Goal: Transaction & Acquisition: Purchase product/service

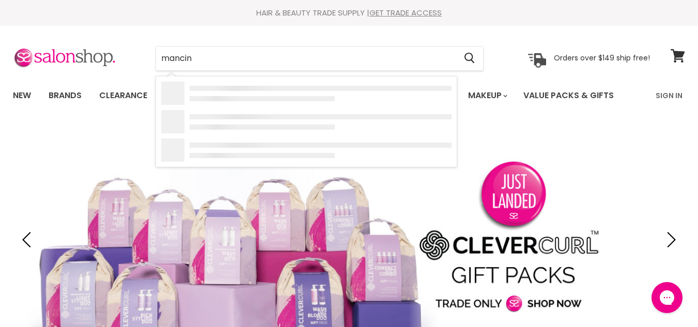
type input "[PERSON_NAME]"
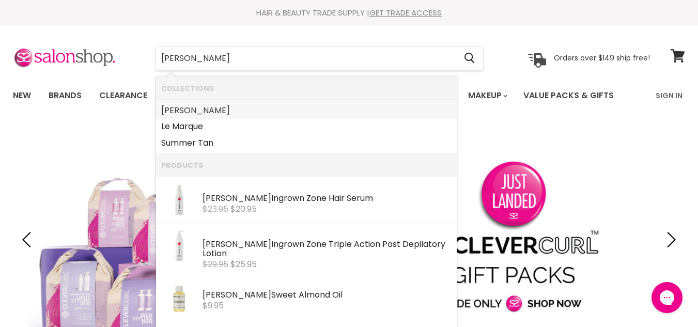
click at [184, 109] on b "[PERSON_NAME]" at bounding box center [195, 110] width 69 height 12
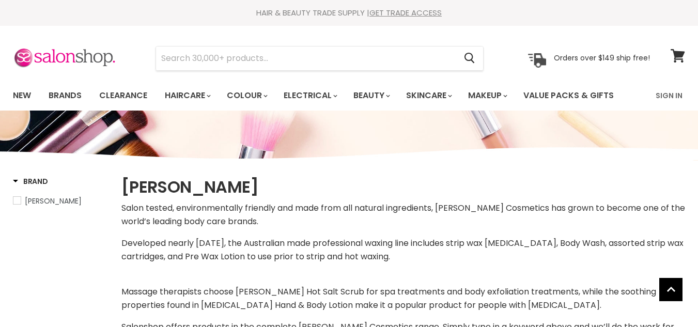
select select "manual"
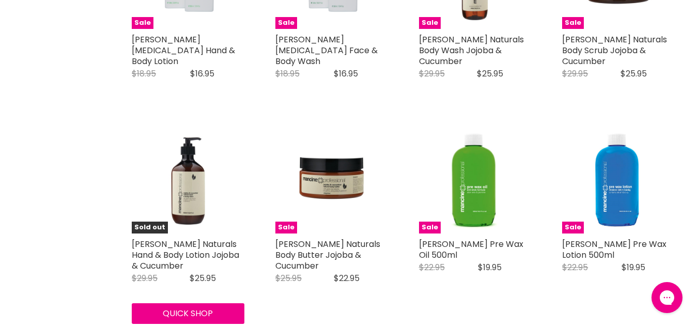
scroll to position [724, 0]
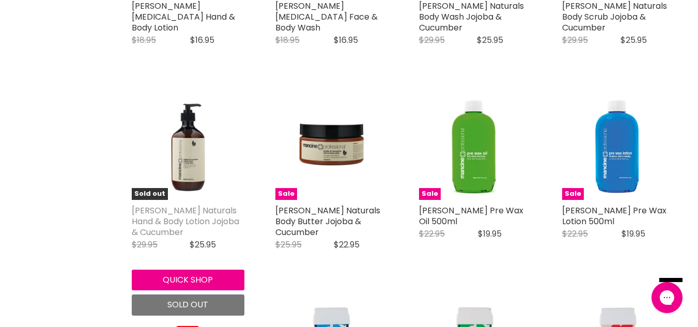
click at [173, 205] on link "Mancine Naturals Hand & Body Lotion Jojoba & Cucumber" at bounding box center [186, 222] width 108 height 34
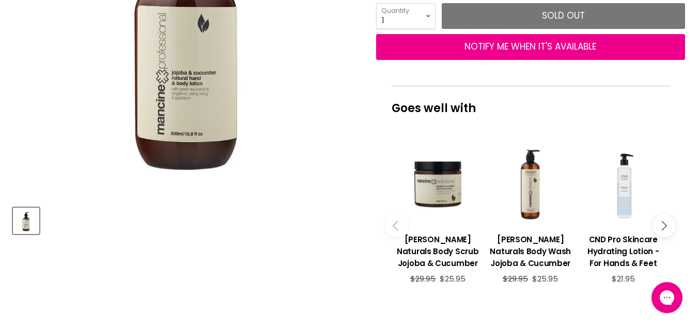
scroll to position [258, 0]
